Goal: Task Accomplishment & Management: Complete application form

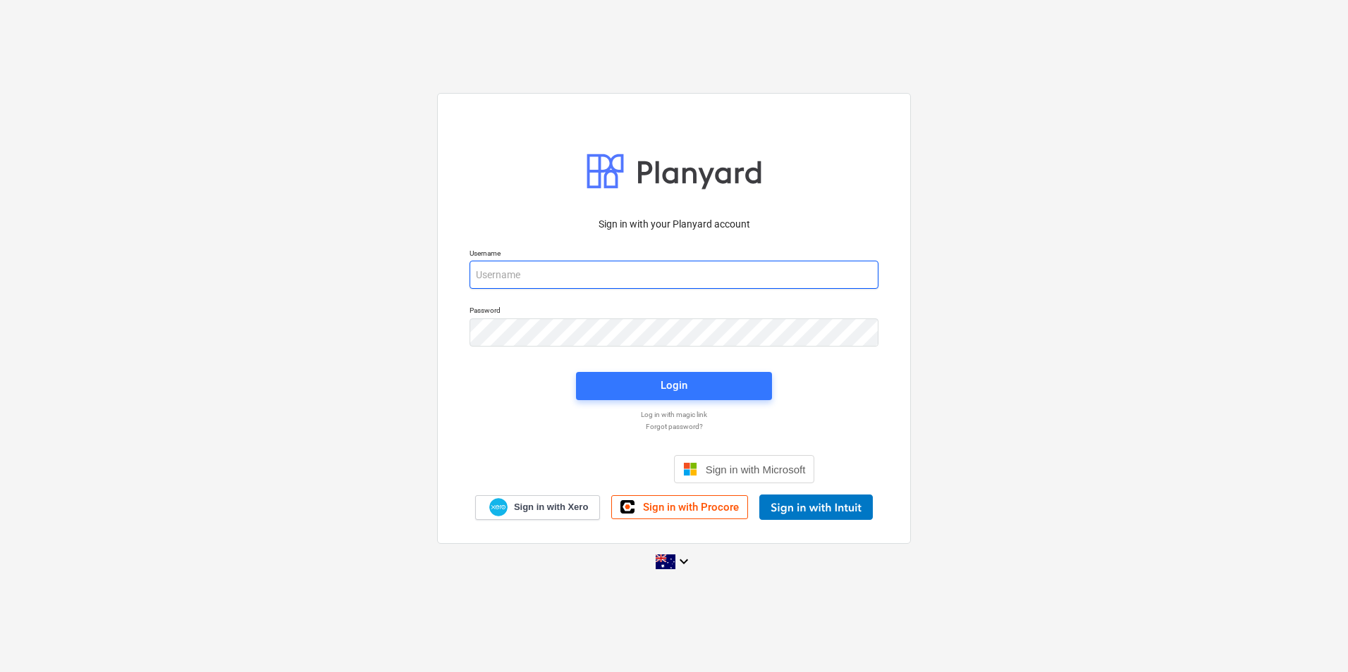
click at [546, 279] on input "email" at bounding box center [673, 275] width 409 height 28
click at [0, 652] on com-1password-button at bounding box center [0, 672] width 0 height 0
type input "invoices@epicbuilds.com.au"
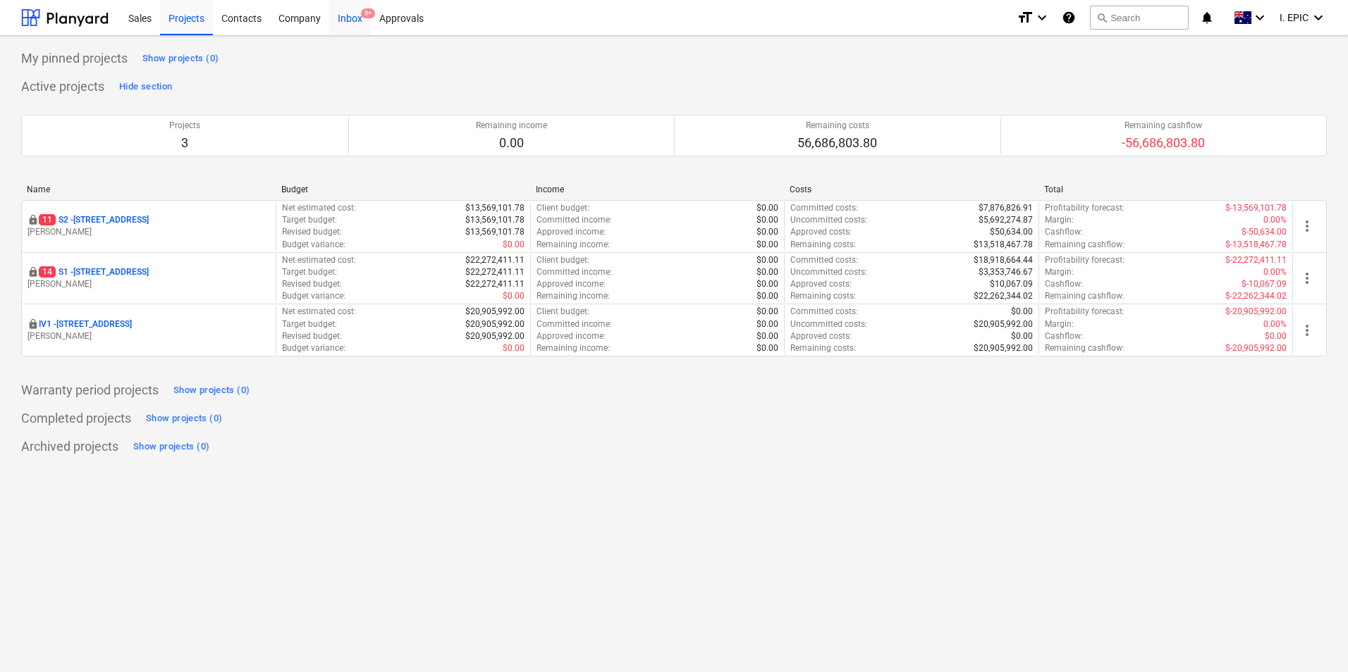
click at [346, 25] on div "Inbox 9+" at bounding box center [350, 17] width 42 height 36
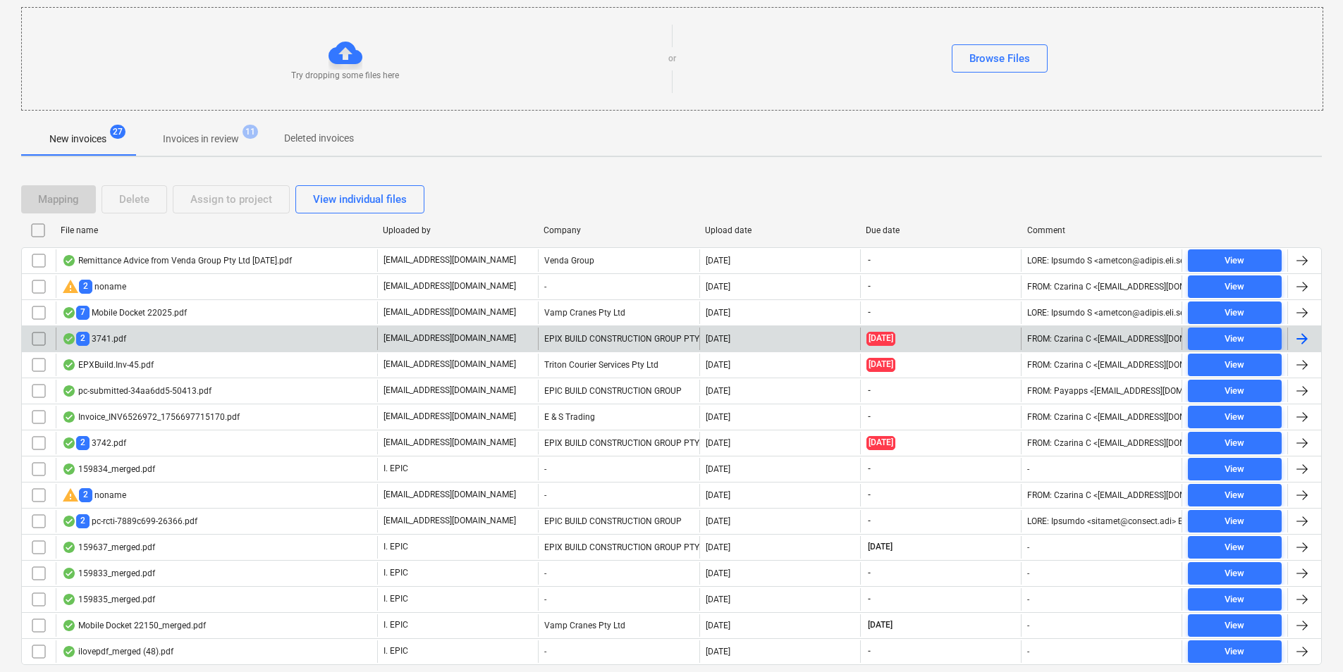
scroll to position [188, 0]
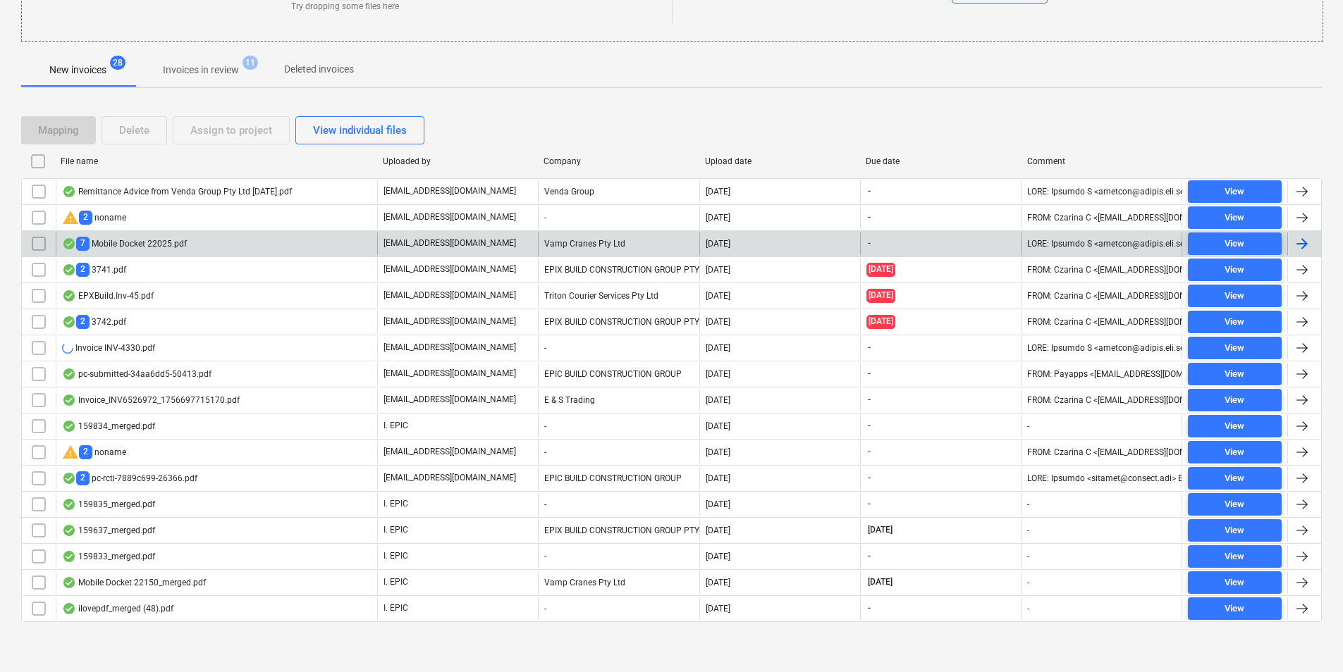
scroll to position [214, 0]
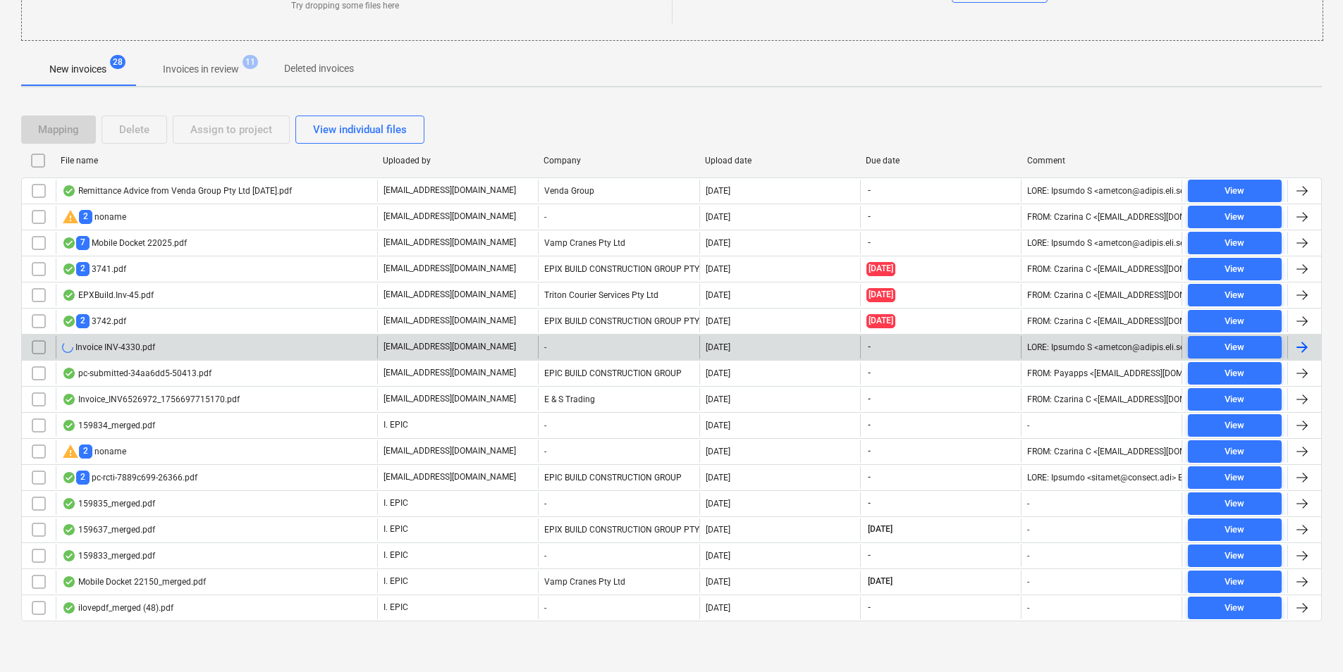
click at [241, 341] on div "Invoice INV-4330.pdf" at bounding box center [216, 347] width 321 height 23
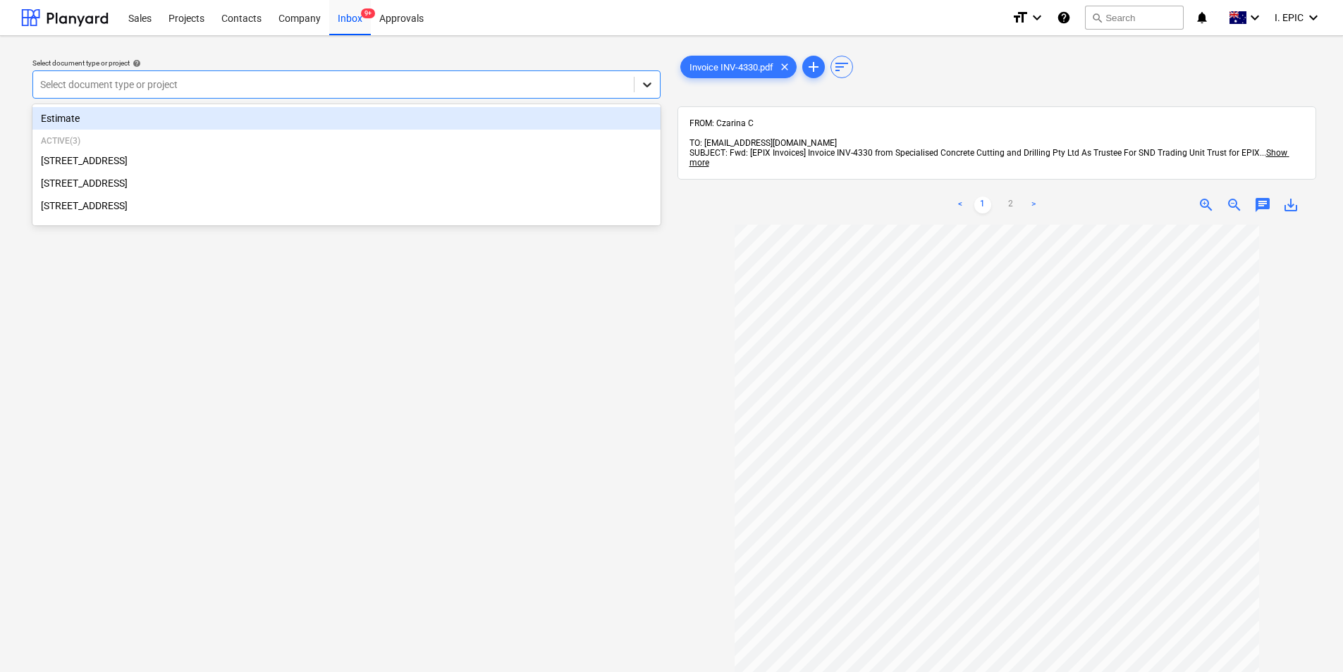
click at [648, 84] on icon at bounding box center [647, 85] width 14 height 14
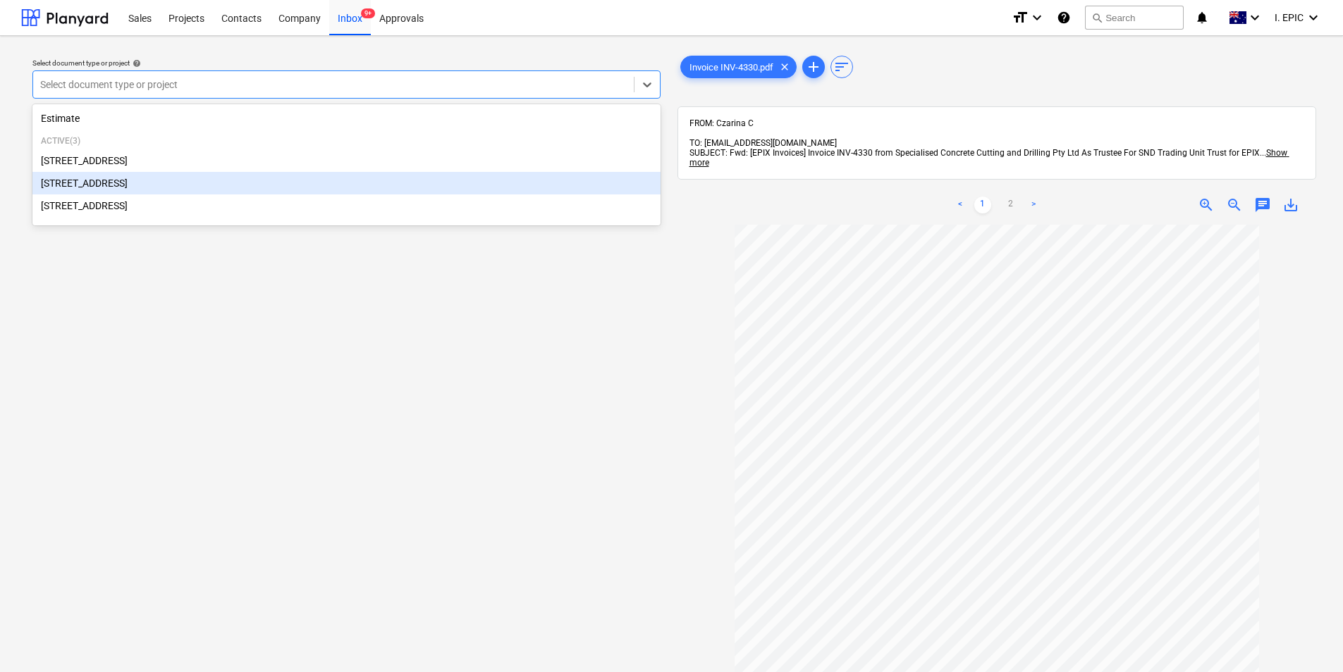
click at [175, 187] on div "[STREET_ADDRESS]" at bounding box center [346, 183] width 628 height 23
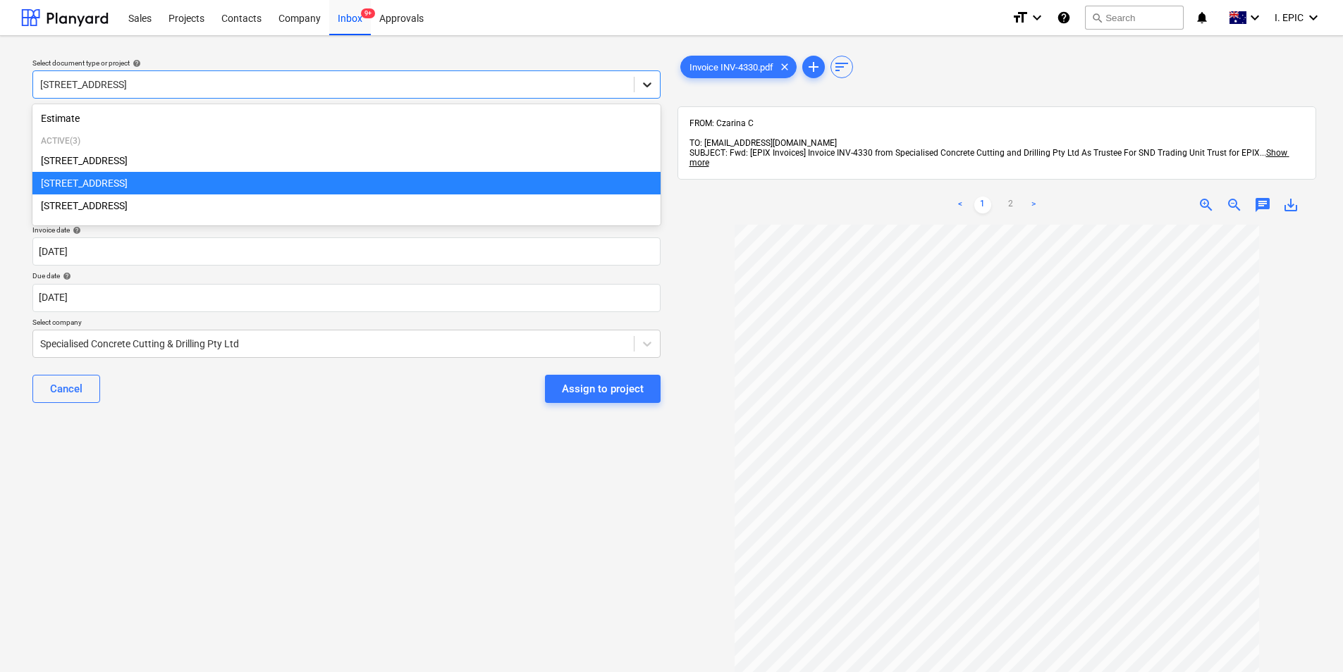
click at [639, 88] on div at bounding box center [646, 84] width 25 height 25
click at [113, 183] on div "[STREET_ADDRESS]" at bounding box center [346, 183] width 628 height 23
click at [523, 90] on div at bounding box center [333, 85] width 586 height 14
click at [130, 187] on div "[STREET_ADDRESS]" at bounding box center [346, 183] width 628 height 23
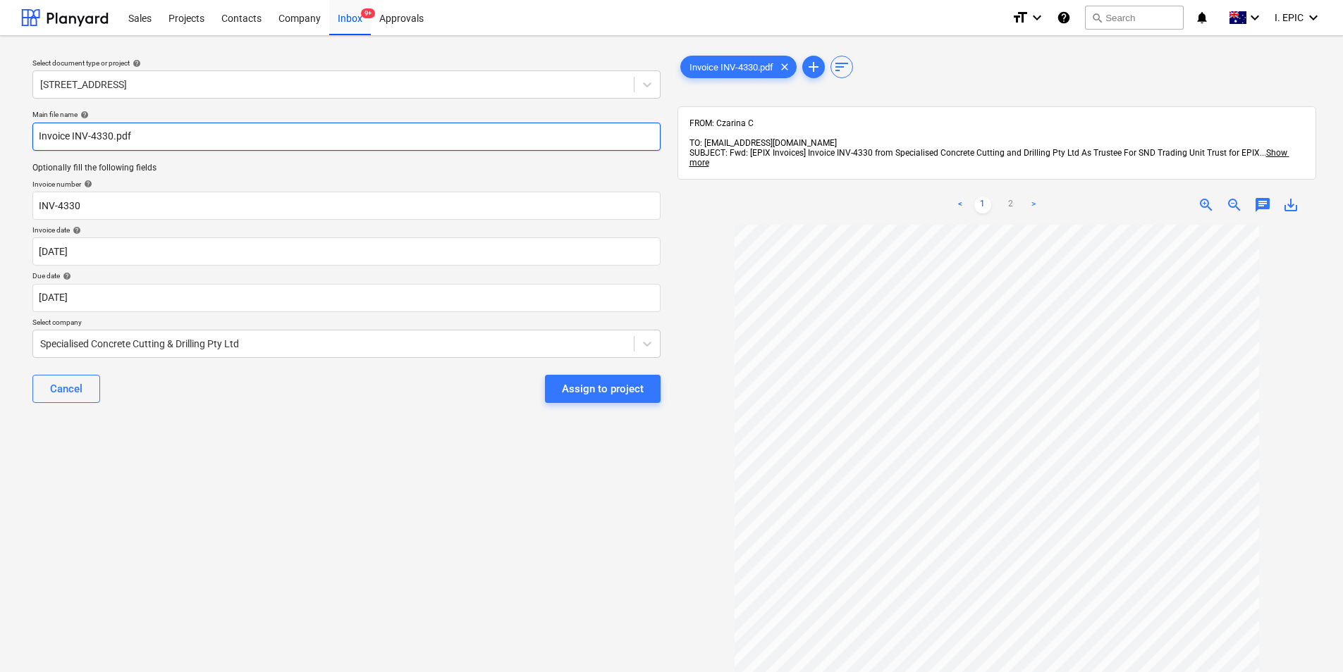
click at [154, 133] on input "Invoice INV-4330.pdf" at bounding box center [346, 137] width 628 height 28
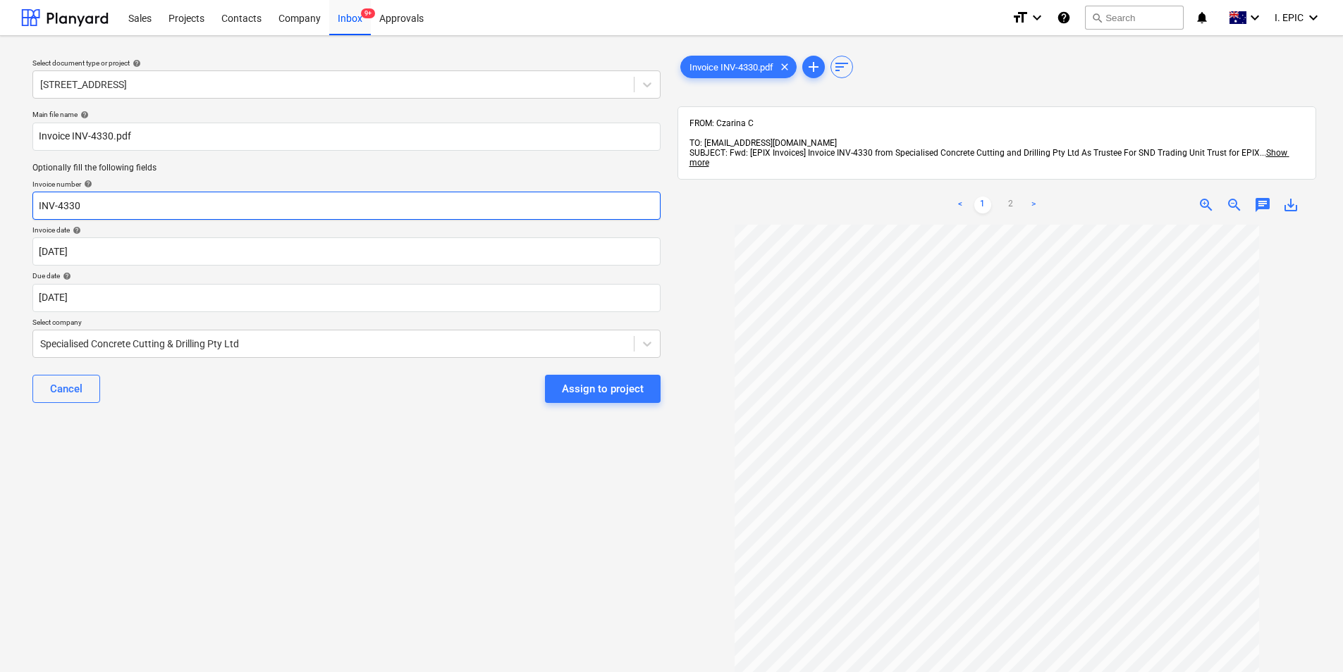
click at [157, 199] on input "INV-4330" at bounding box center [346, 206] width 628 height 28
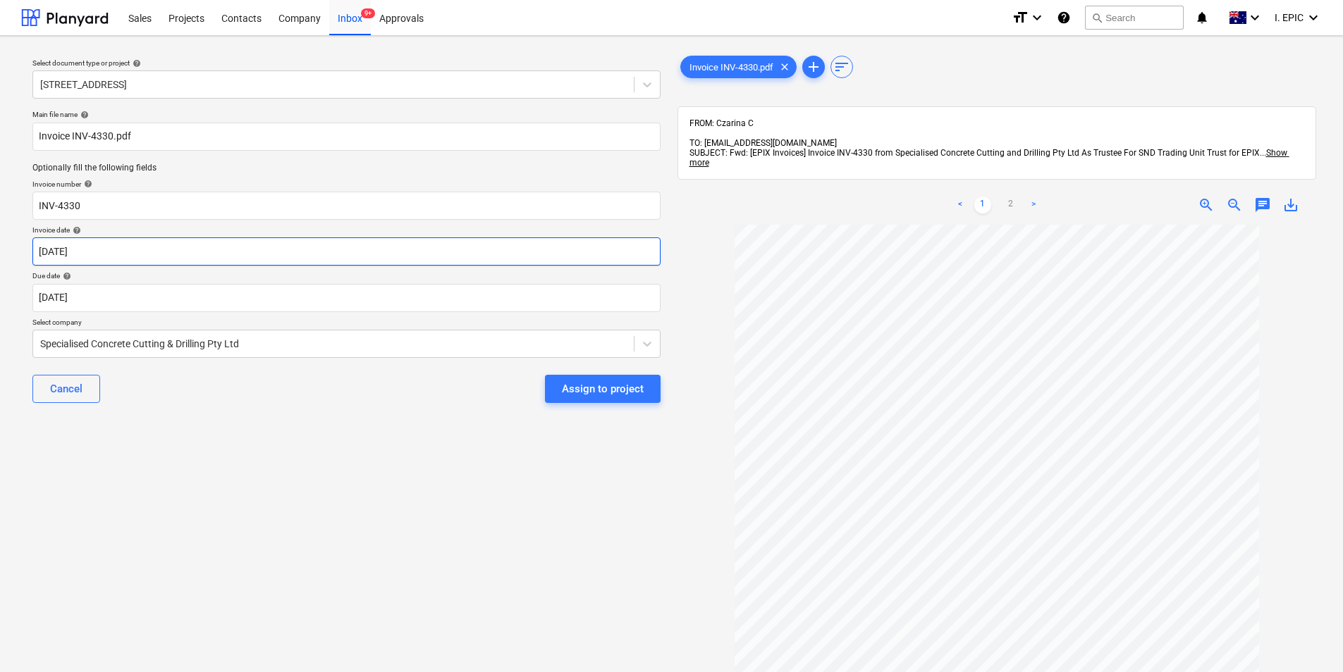
click at [100, 256] on body "Sales Projects Contacts Company Inbox 9+ Approvals format_size keyboard_arrow_d…" at bounding box center [671, 336] width 1343 height 672
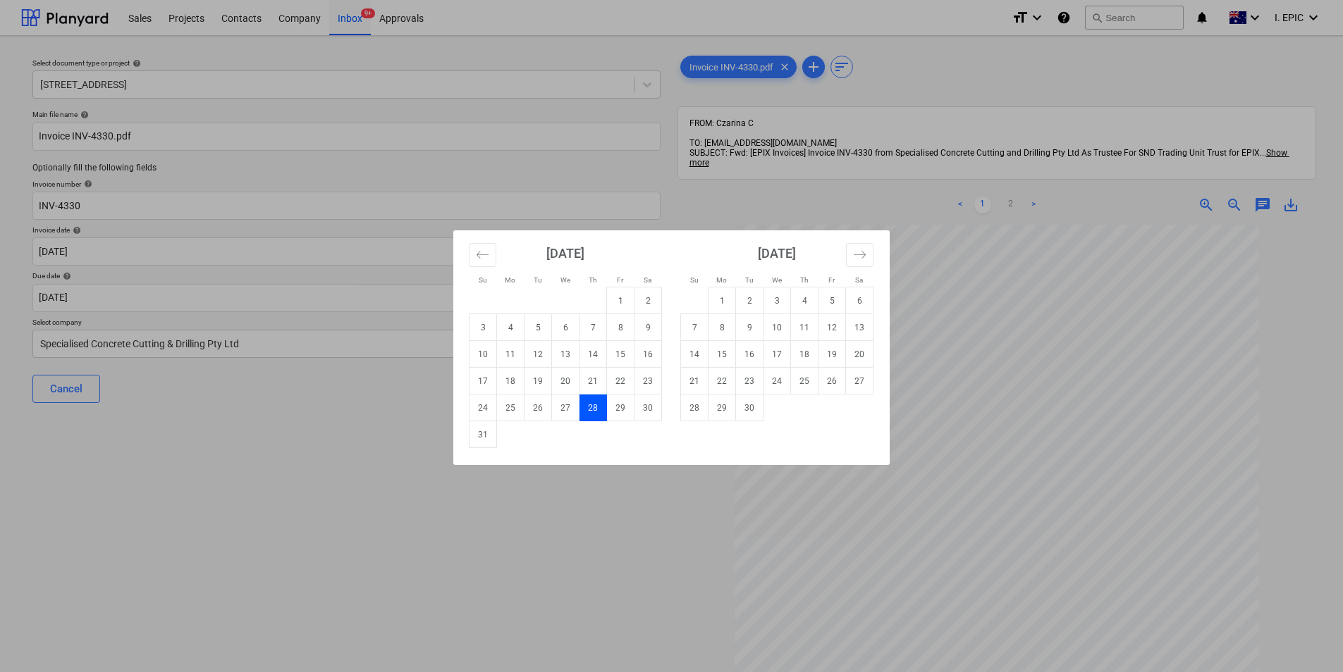
click at [401, 486] on div "Su Mo Tu We Th Fr Sa Su Mo Tu We Th Fr Sa [DATE] 1 2 3 4 5 6 7 8 9 10 11 12 13 …" at bounding box center [671, 336] width 1343 height 672
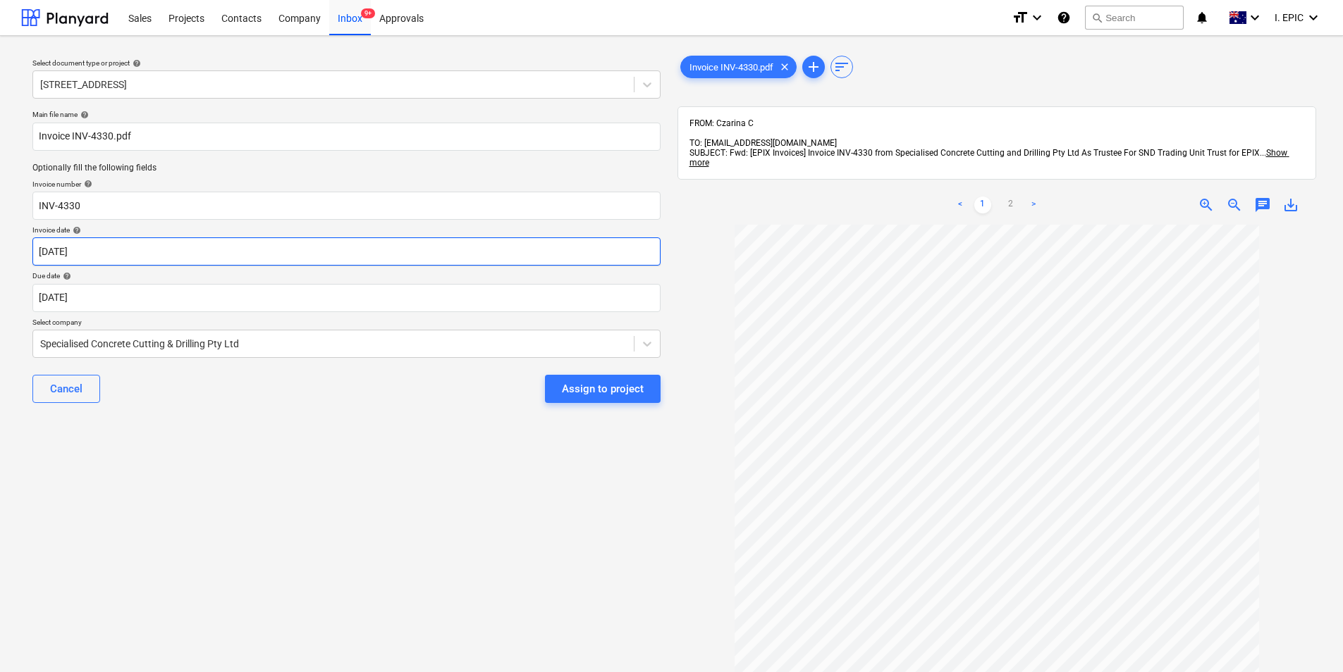
click at [101, 252] on body "Sales Projects Contacts Company Inbox 9+ Approvals format_size keyboard_arrow_d…" at bounding box center [671, 336] width 1343 height 672
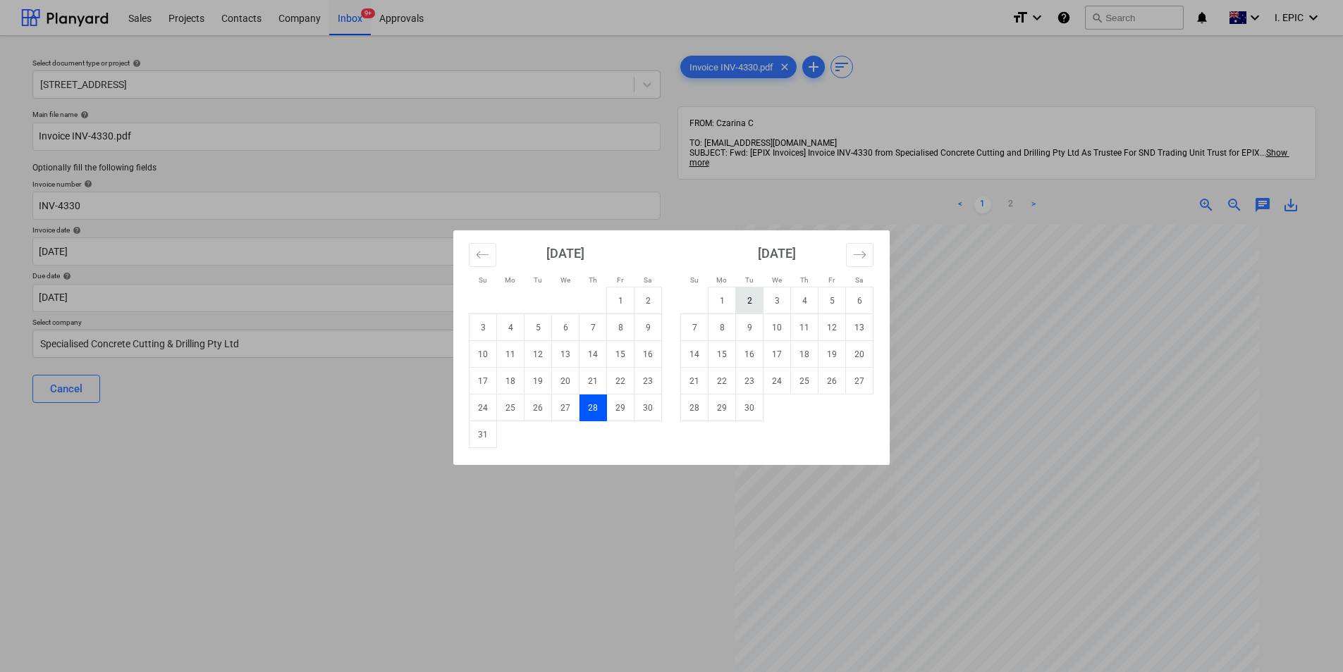
click at [751, 310] on td "2" at bounding box center [749, 301] width 27 height 27
type input "[DATE]"
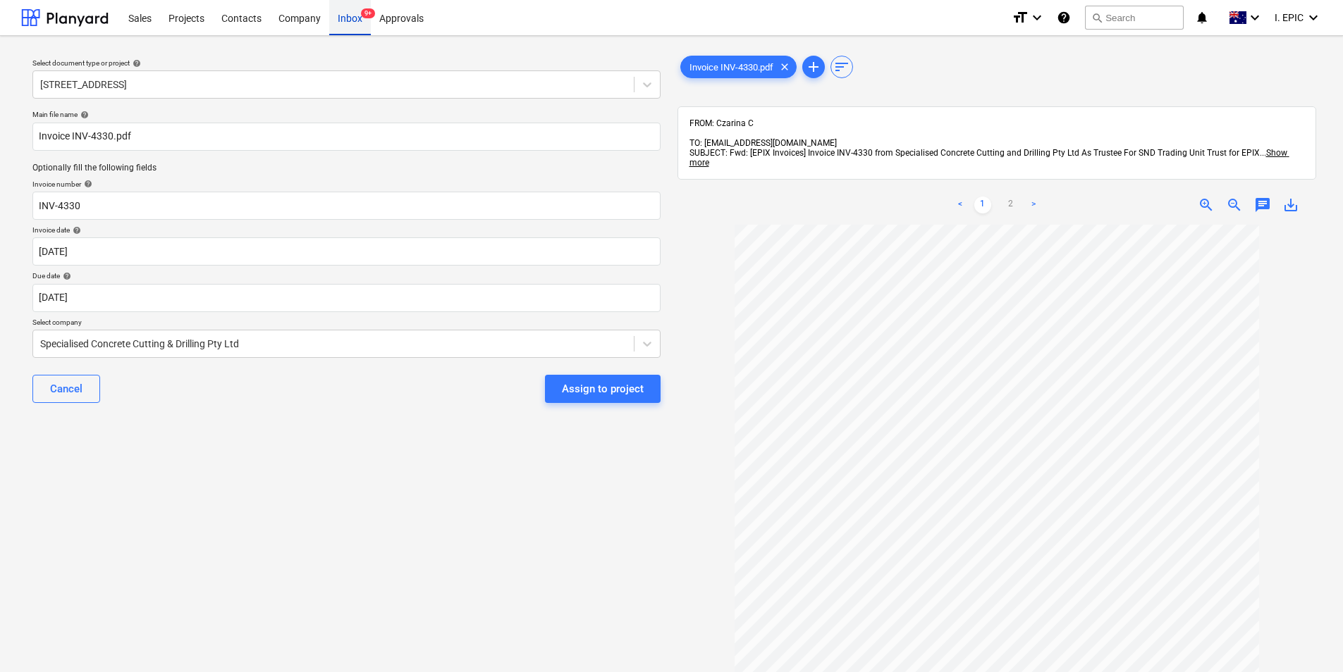
click at [356, 25] on div "Inbox 9+" at bounding box center [350, 17] width 42 height 36
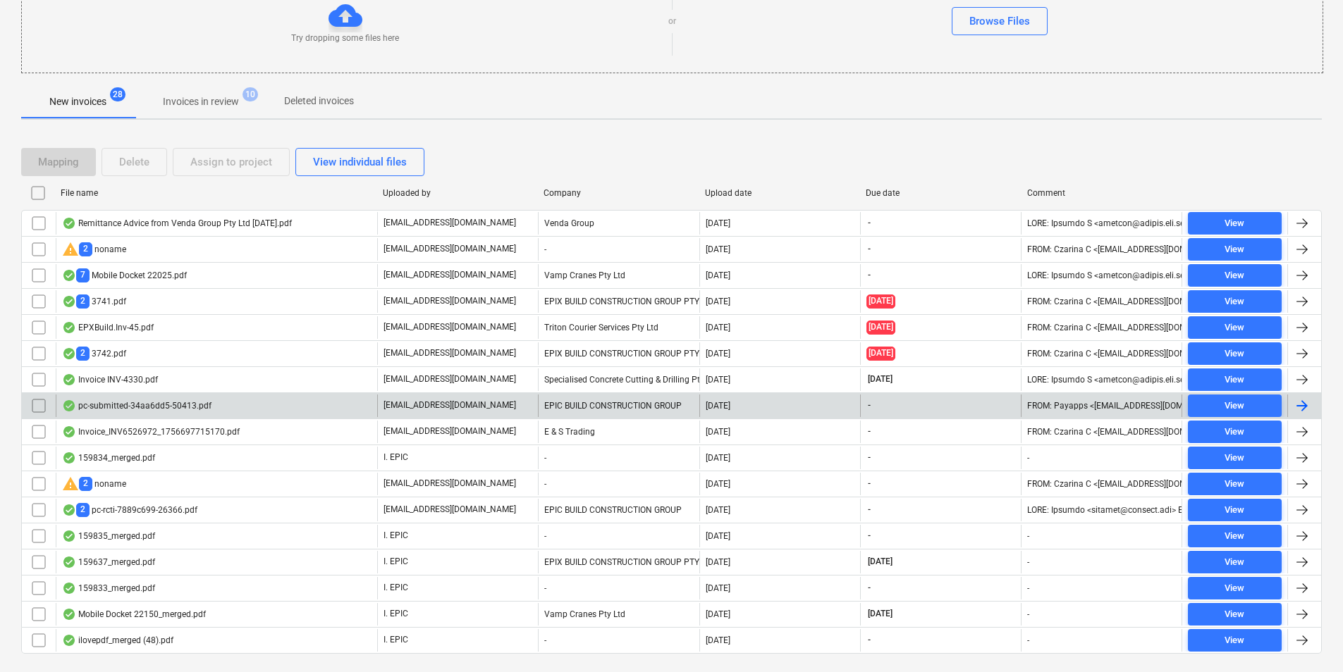
scroll to position [214, 0]
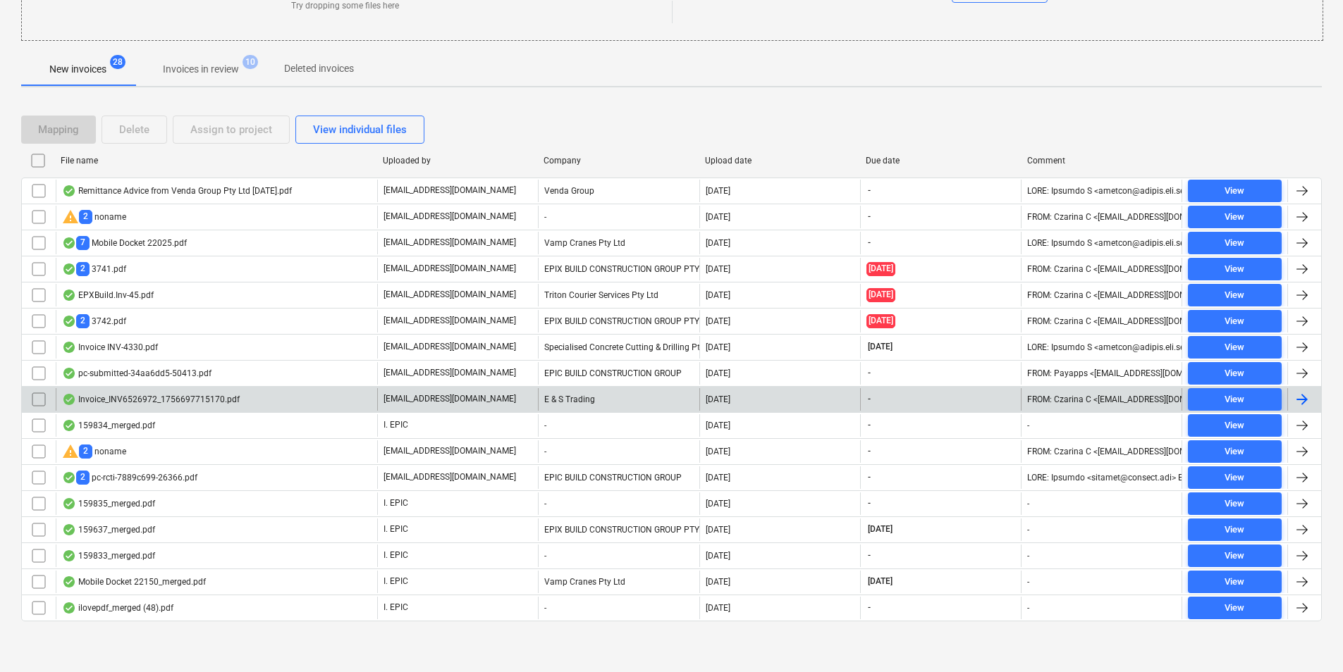
click at [239, 404] on div "Invoice_INV6526972_1756697715170.pdf" at bounding box center [216, 399] width 321 height 23
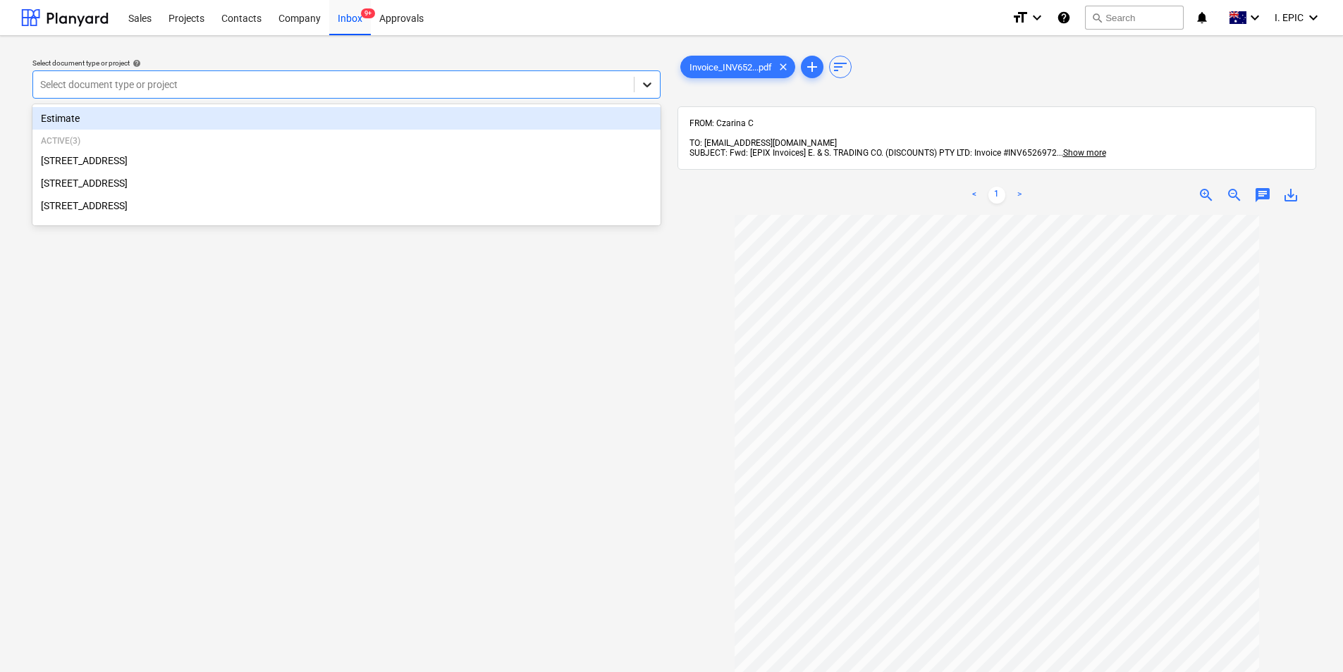
click at [641, 85] on icon at bounding box center [647, 85] width 14 height 14
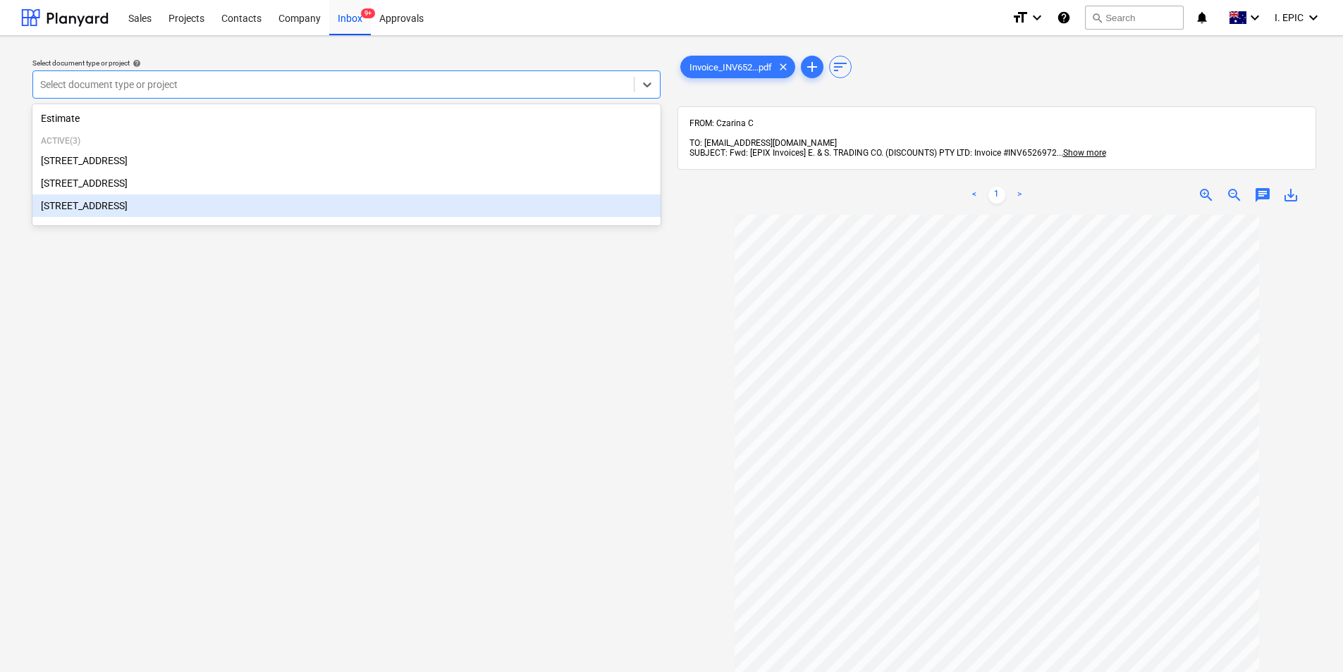
click at [576, 273] on div "Select document type or project help option [STREET_ADDRESS]. 4 results availab…" at bounding box center [346, 450] width 650 height 806
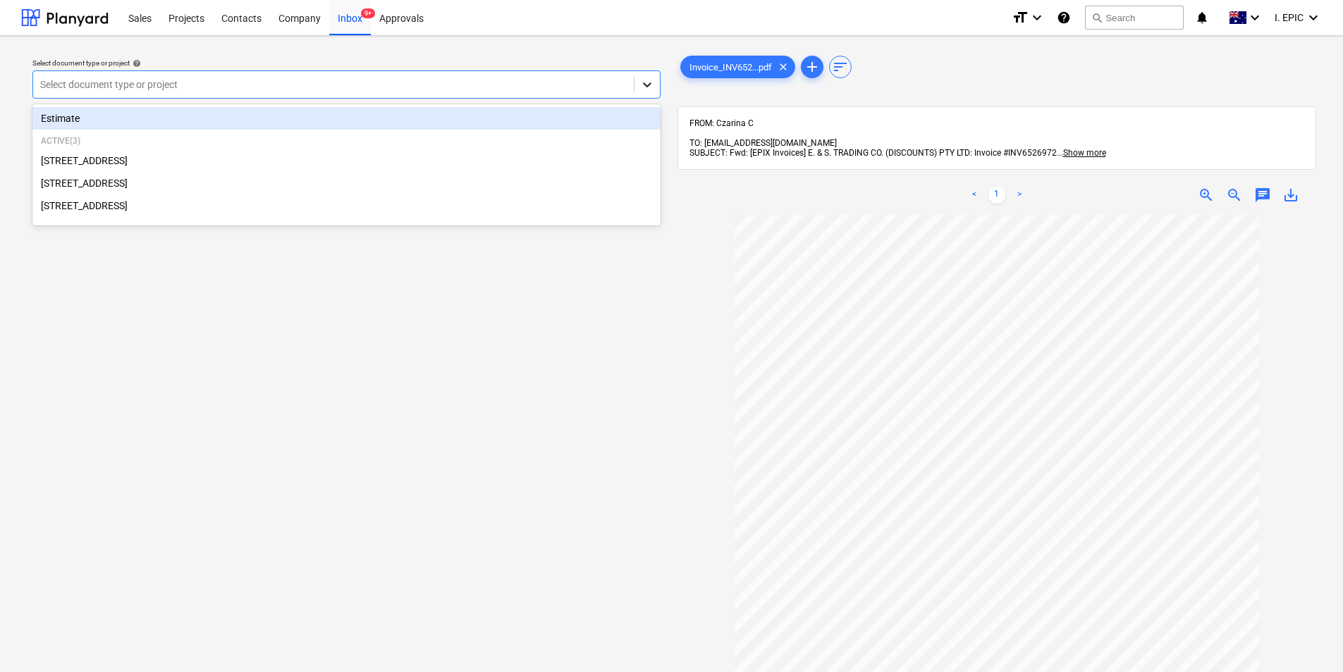
click at [643, 86] on icon at bounding box center [647, 85] width 14 height 14
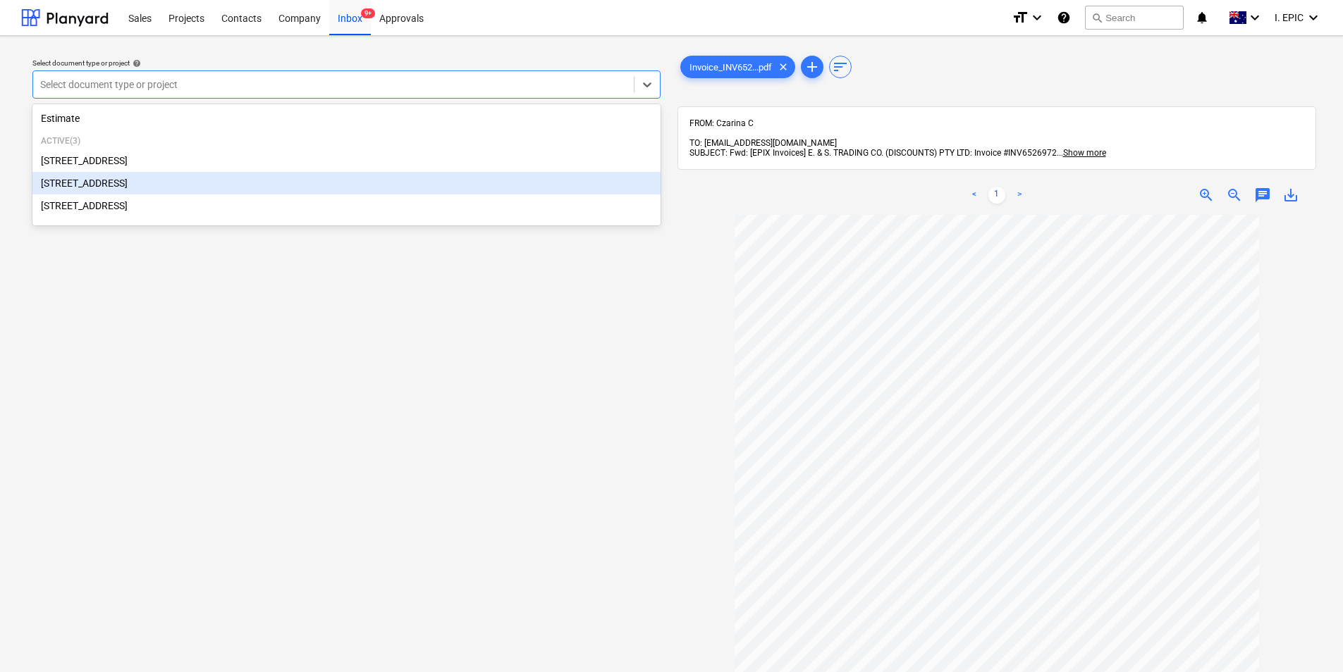
click at [96, 180] on div "[STREET_ADDRESS]" at bounding box center [346, 183] width 628 height 23
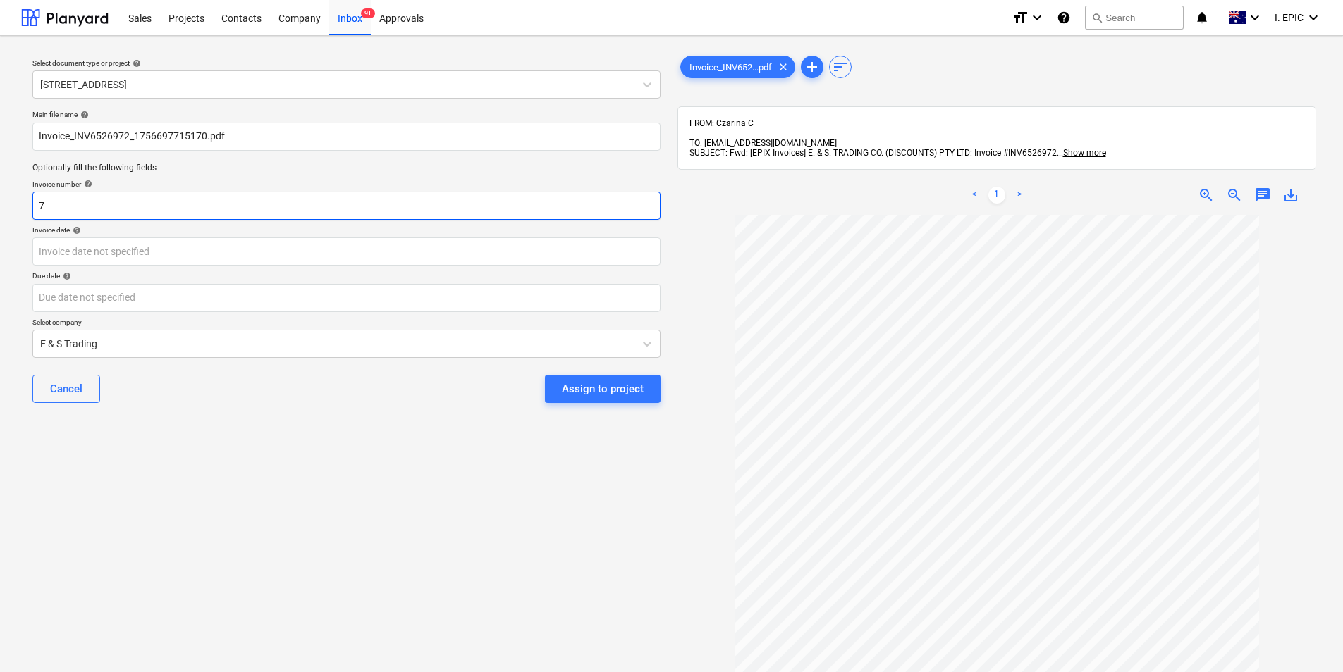
click at [601, 203] on input "7" at bounding box center [346, 206] width 628 height 28
click at [209, 202] on input "7" at bounding box center [346, 206] width 628 height 28
type input "6526972"
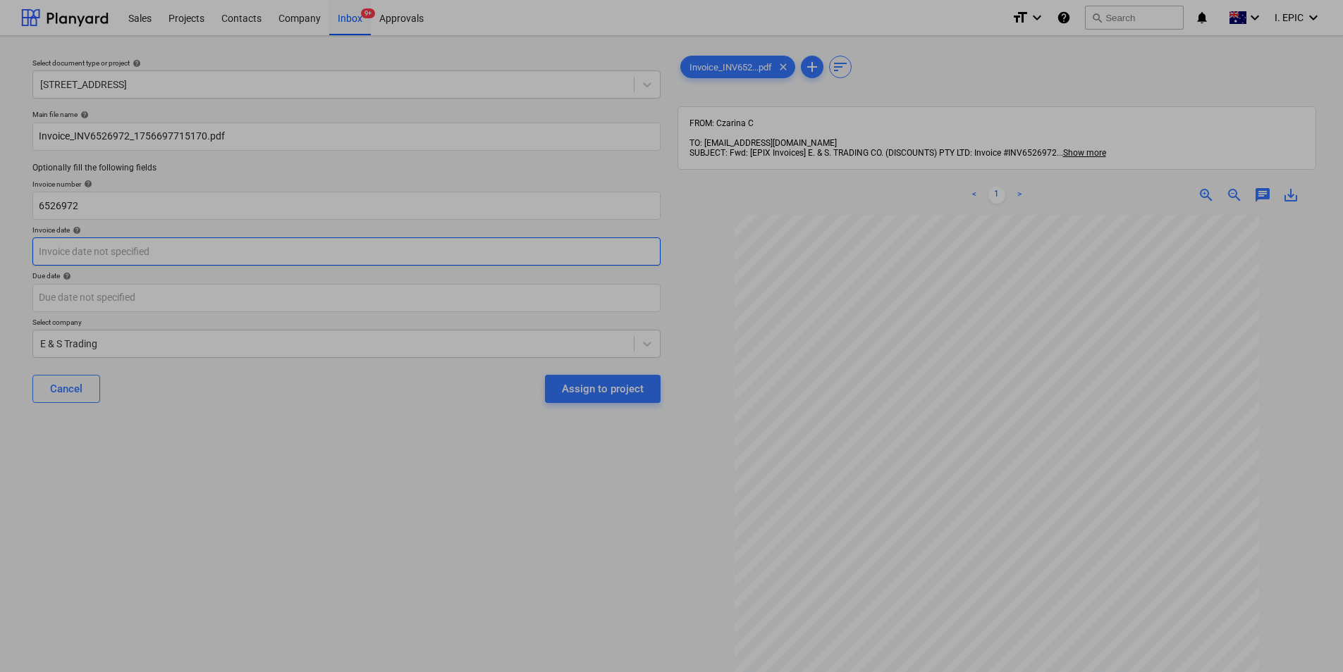
click at [162, 257] on body "Sales Projects Contacts Company Inbox 9+ Approvals format_size keyboard_arrow_d…" at bounding box center [671, 336] width 1343 height 672
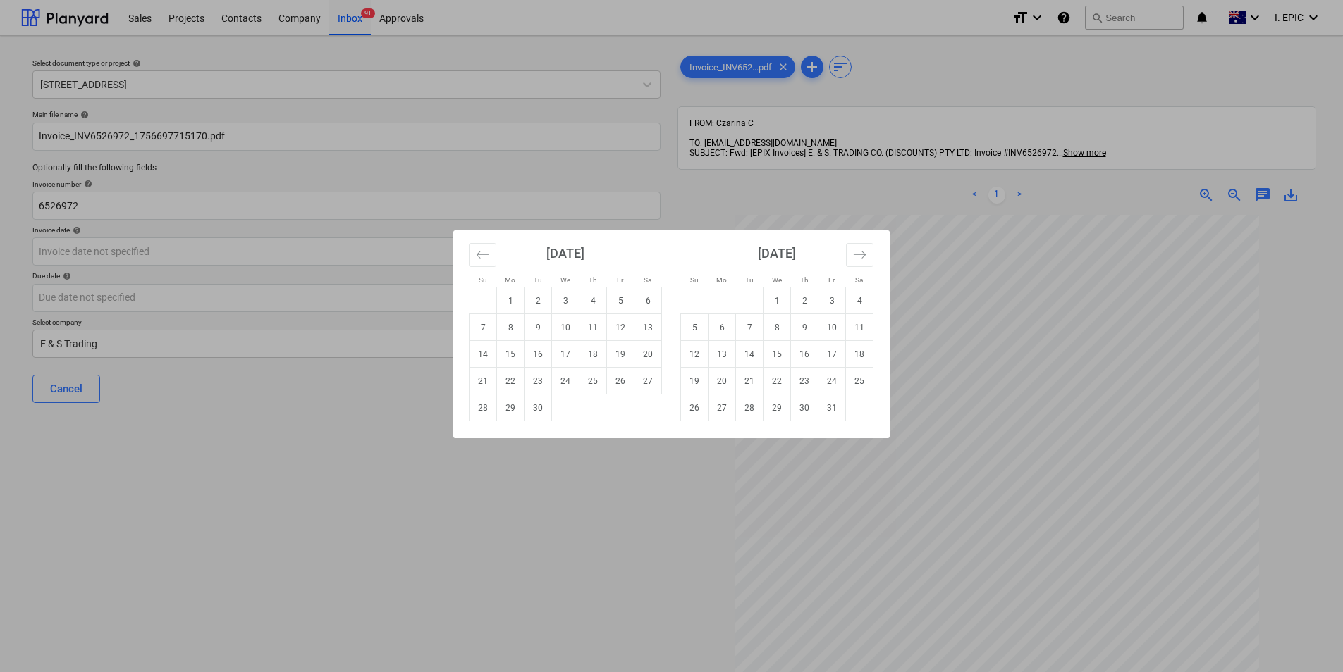
click at [761, 178] on div "Su Mo Tu We Th Fr Sa Su Mo Tu We Th Fr Sa [DATE] 1 2 3 4 5 6 7 8 9 10 11 12 13 …" at bounding box center [671, 336] width 1343 height 672
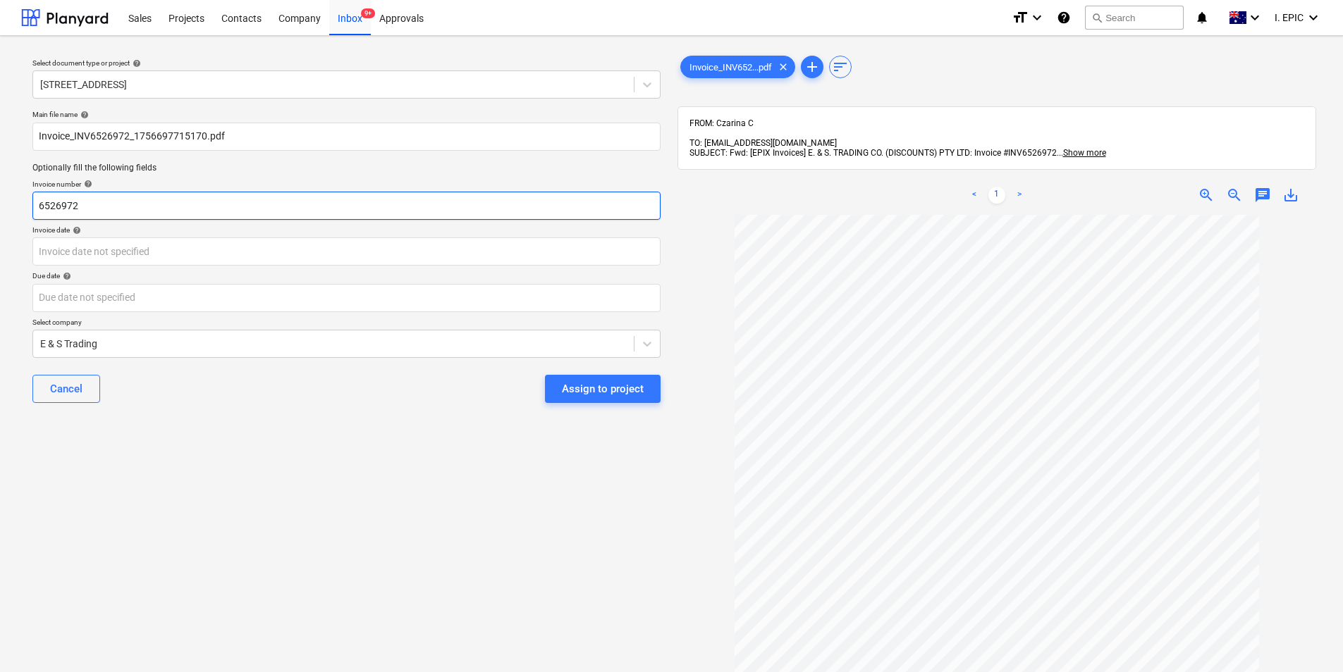
drag, startPoint x: 118, startPoint y: 209, endPoint x: 54, endPoint y: 202, distance: 65.2
click at [37, 206] on input "6526972" at bounding box center [346, 206] width 628 height 28
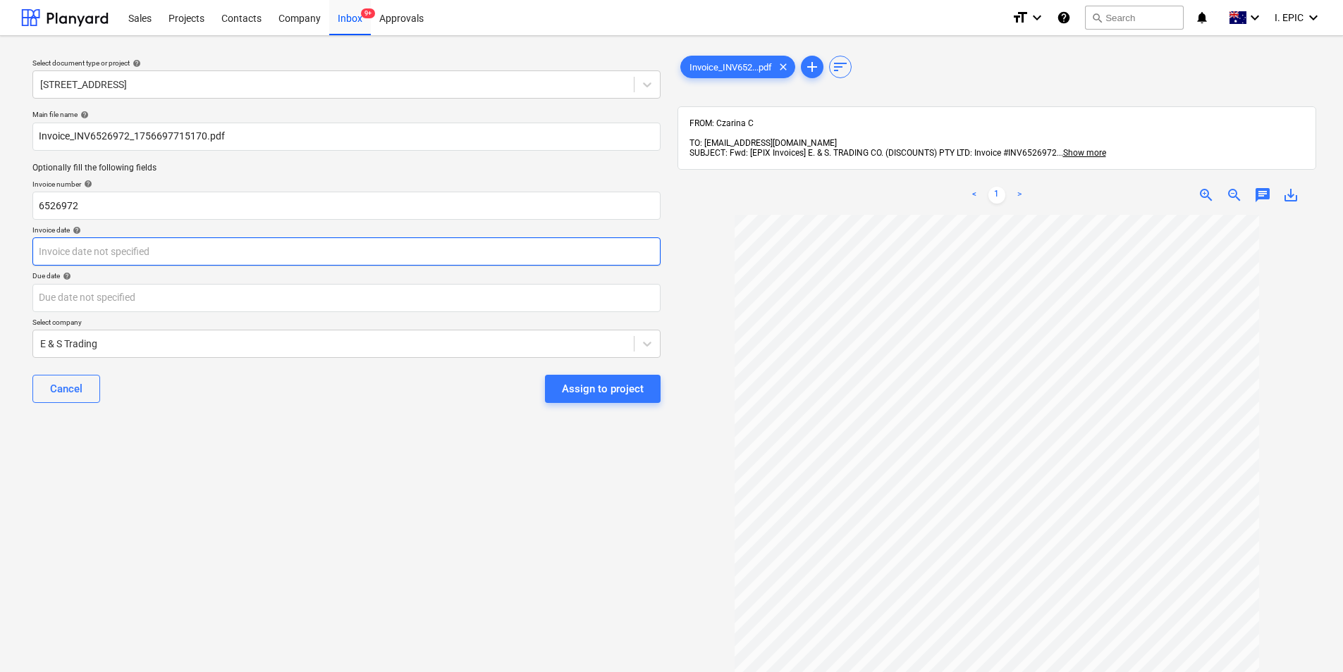
click at [363, 259] on body "Sales Projects Contacts Company Inbox 9+ Approvals format_size keyboard_arrow_d…" at bounding box center [671, 336] width 1343 height 672
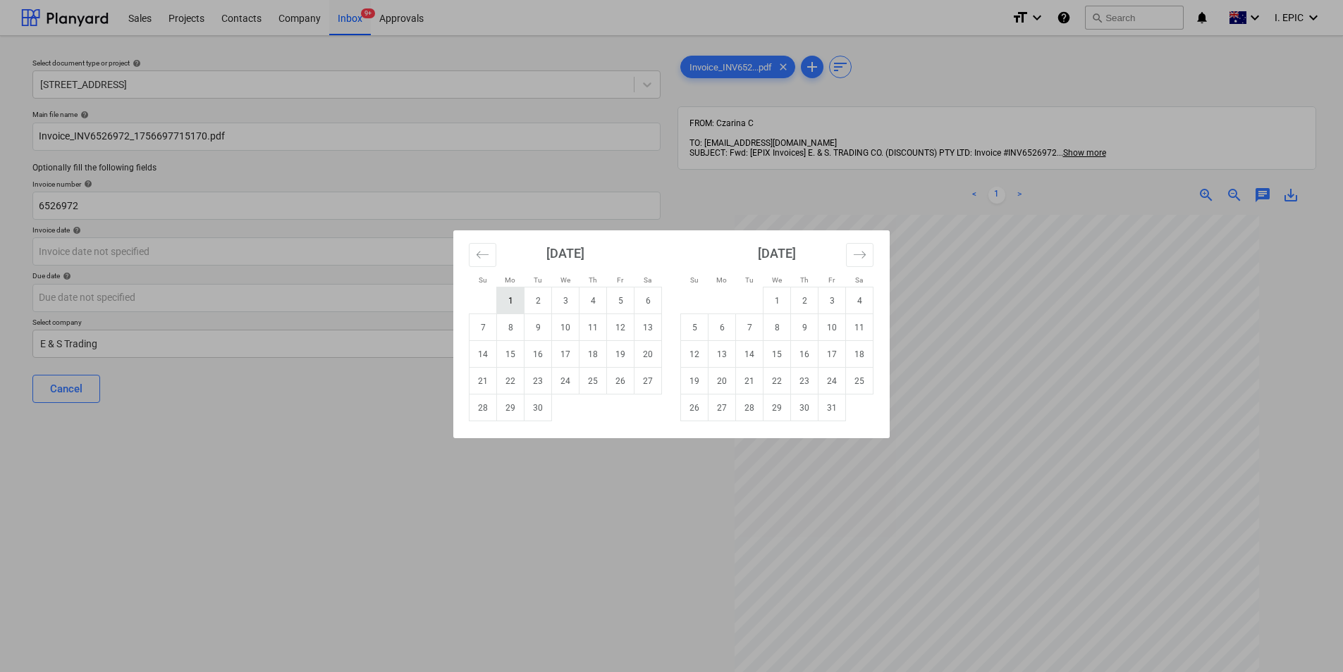
click at [503, 307] on td "1" at bounding box center [510, 301] width 27 height 27
type input "[DATE]"
click at [229, 298] on body "Sales Projects Contacts Company Inbox 9+ Approvals format_size keyboard_arrow_d…" at bounding box center [671, 336] width 1343 height 672
click at [542, 414] on td "30" at bounding box center [537, 408] width 27 height 27
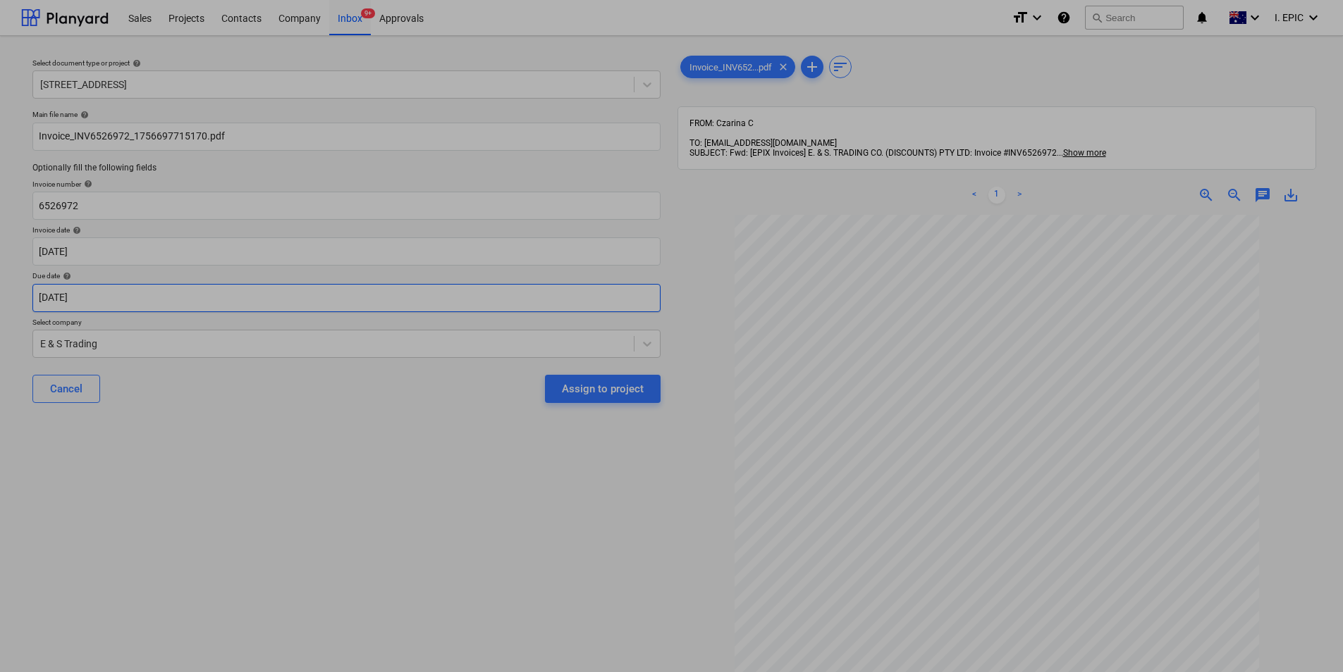
click at [577, 290] on body "Sales Projects Contacts Company Inbox 9+ Approvals format_size keyboard_arrow_d…" at bounding box center [671, 336] width 1343 height 672
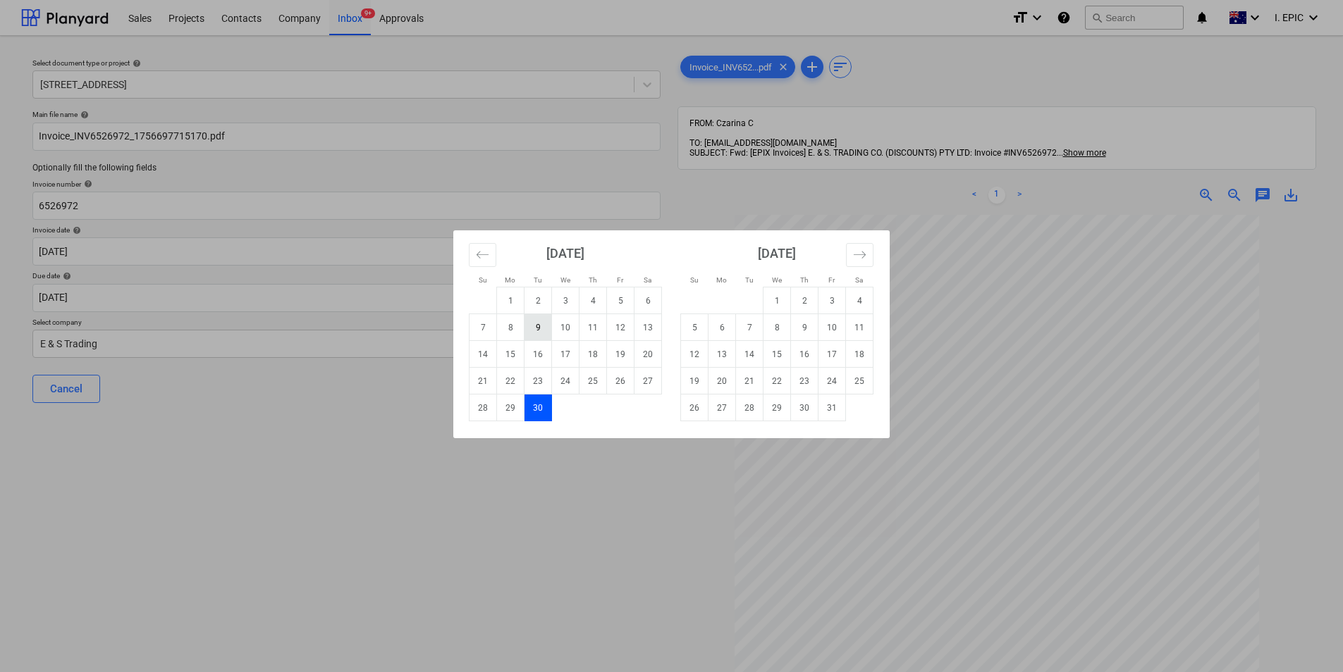
click at [531, 323] on td "9" at bounding box center [537, 327] width 27 height 27
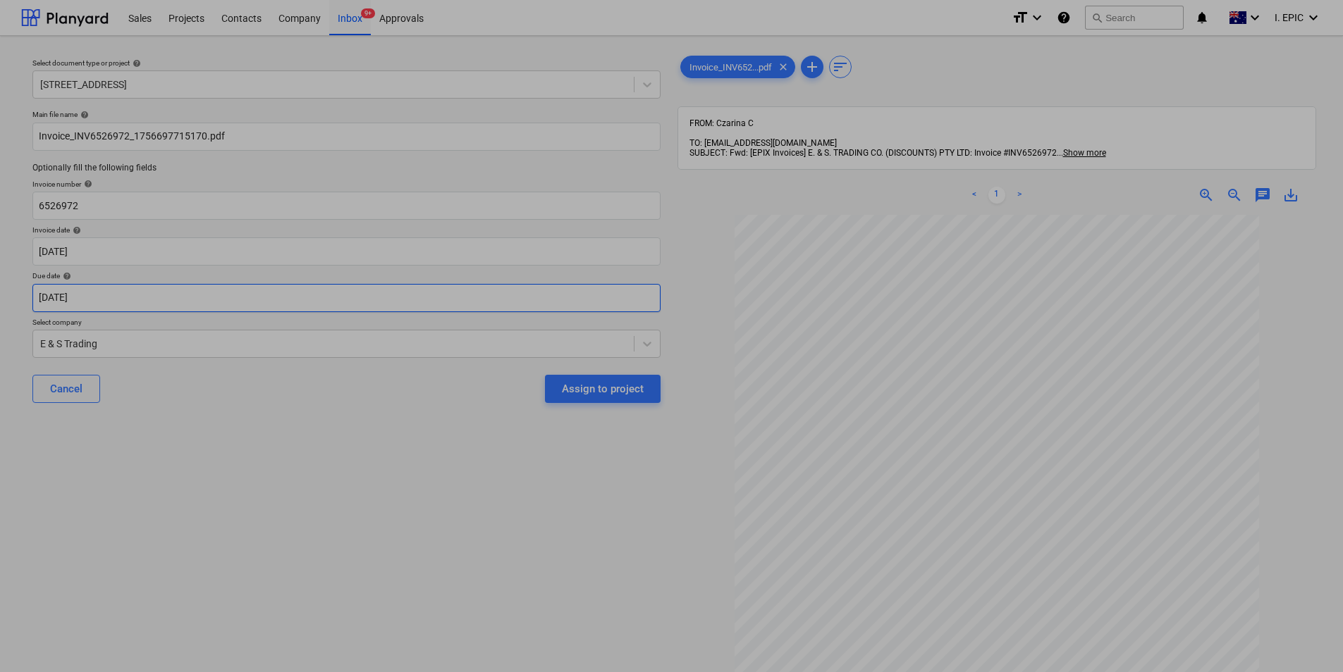
click at [655, 300] on body "Sales Projects Contacts Company Inbox 9+ Approvals format_size keyboard_arrow_d…" at bounding box center [671, 336] width 1343 height 672
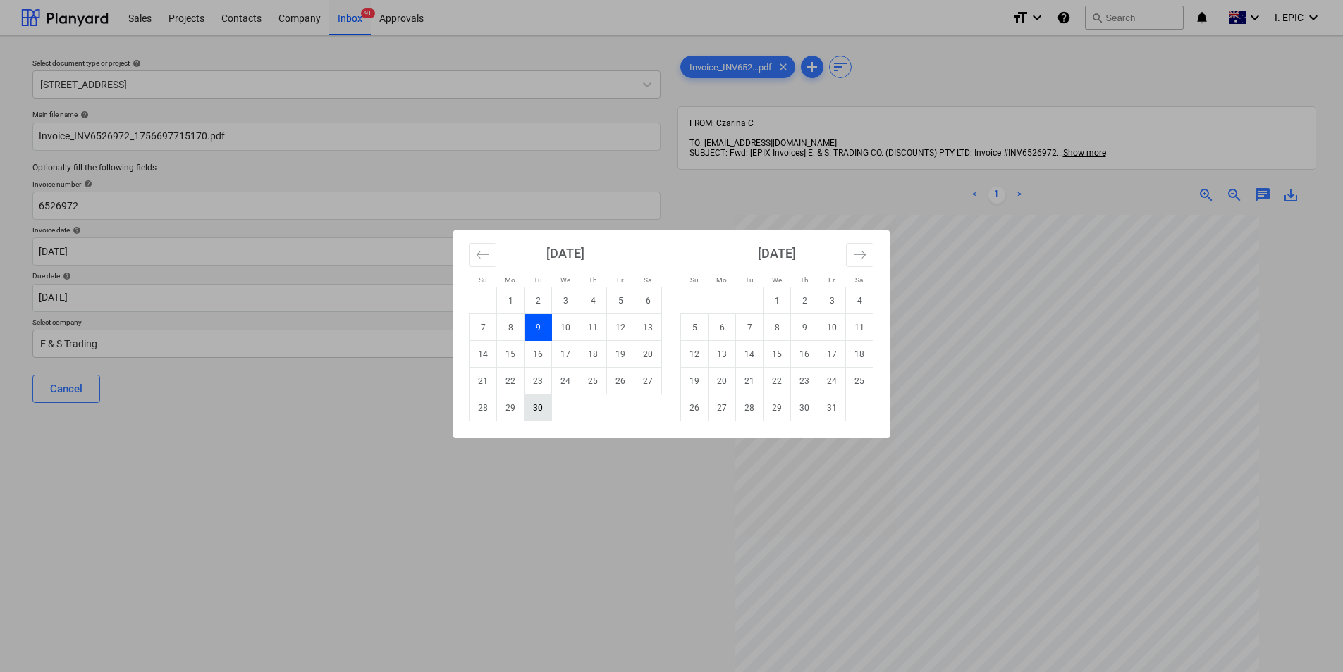
click at [543, 395] on td "30" at bounding box center [537, 408] width 27 height 27
type input "[DATE]"
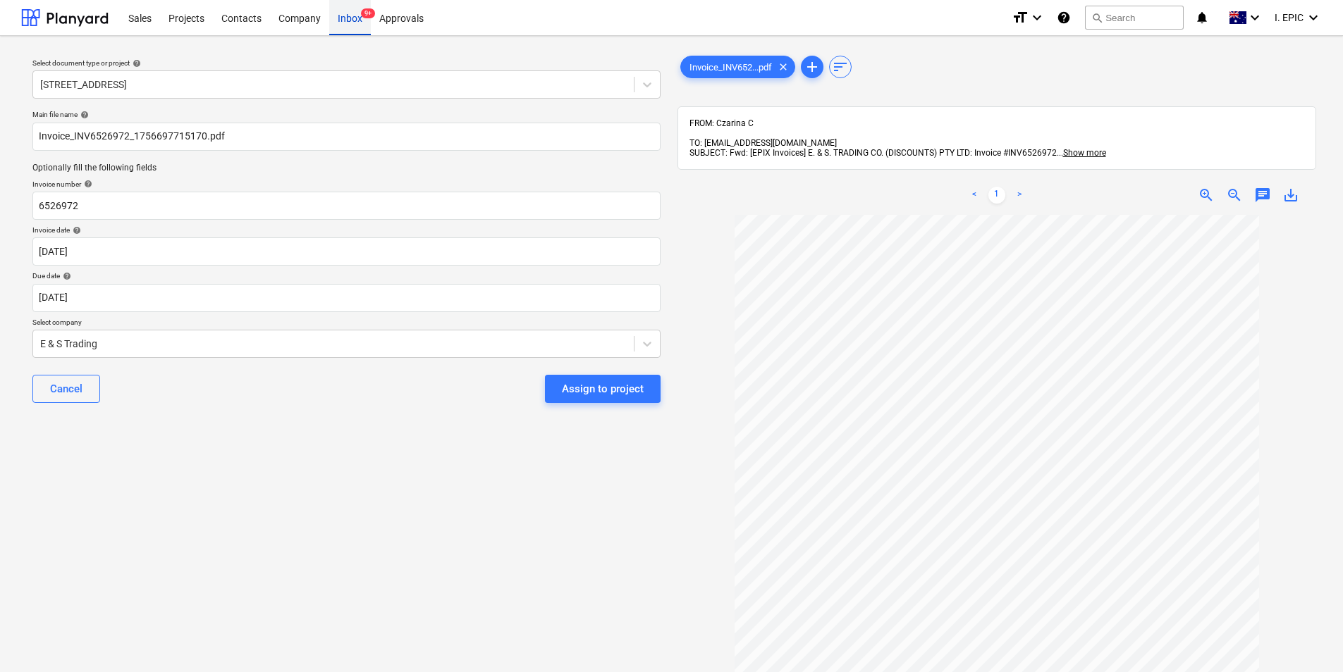
click at [362, 26] on div "Inbox 9+" at bounding box center [350, 17] width 42 height 36
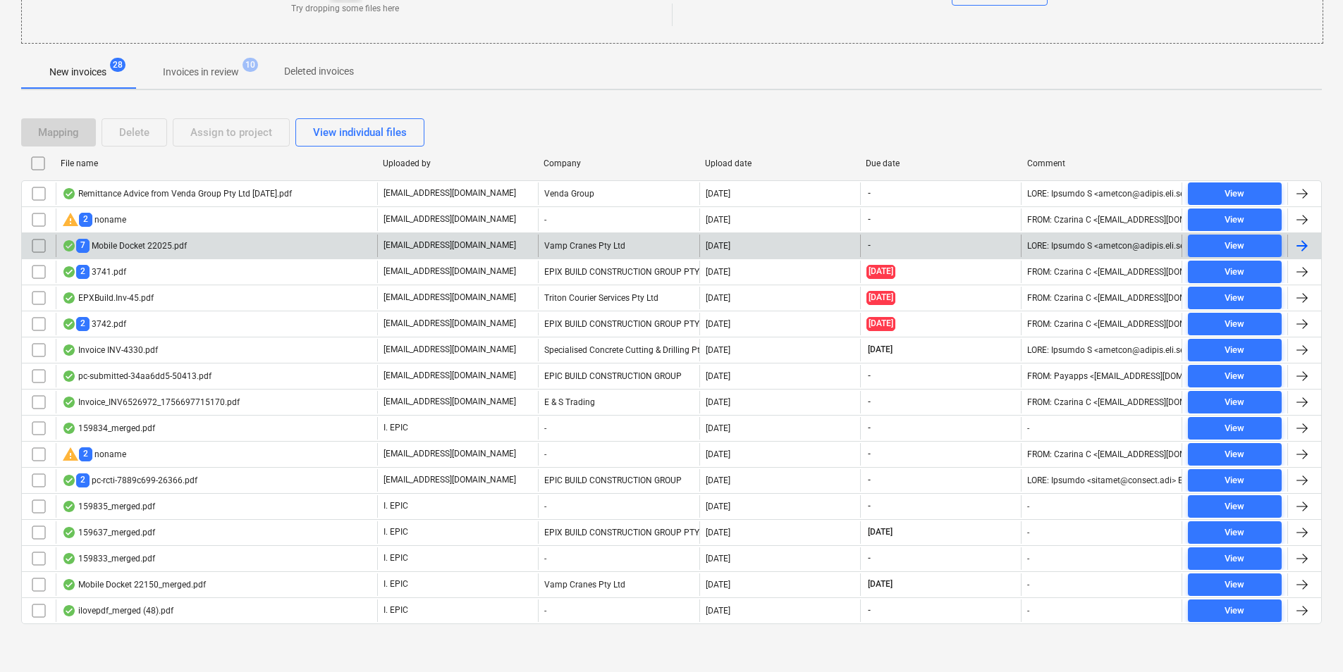
scroll to position [214, 0]
